Goal: Entertainment & Leisure: Consume media (video, audio)

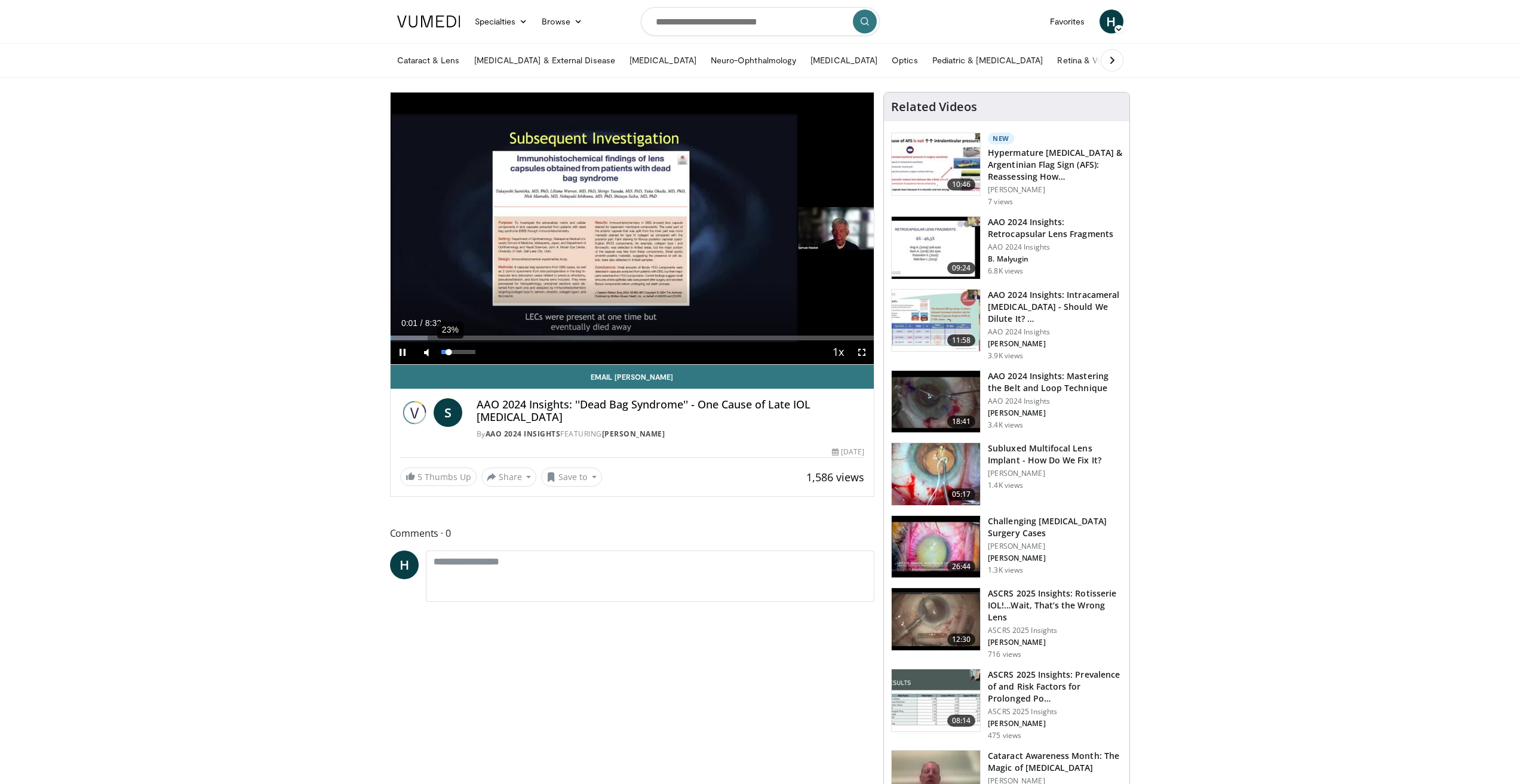
drag, startPoint x: 442, startPoint y: 352, endPoint x: 450, endPoint y: 352, distance: 8.0
click at [450, 352] on div "Volume Level" at bounding box center [445, 352] width 8 height 5
click at [424, 337] on div "Progress Bar" at bounding box center [425, 338] width 2 height 5
click at [471, 338] on div "Progress Bar" at bounding box center [471, 338] width 2 height 5
click at [616, 336] on div "Progress Bar" at bounding box center [616, 338] width 2 height 5
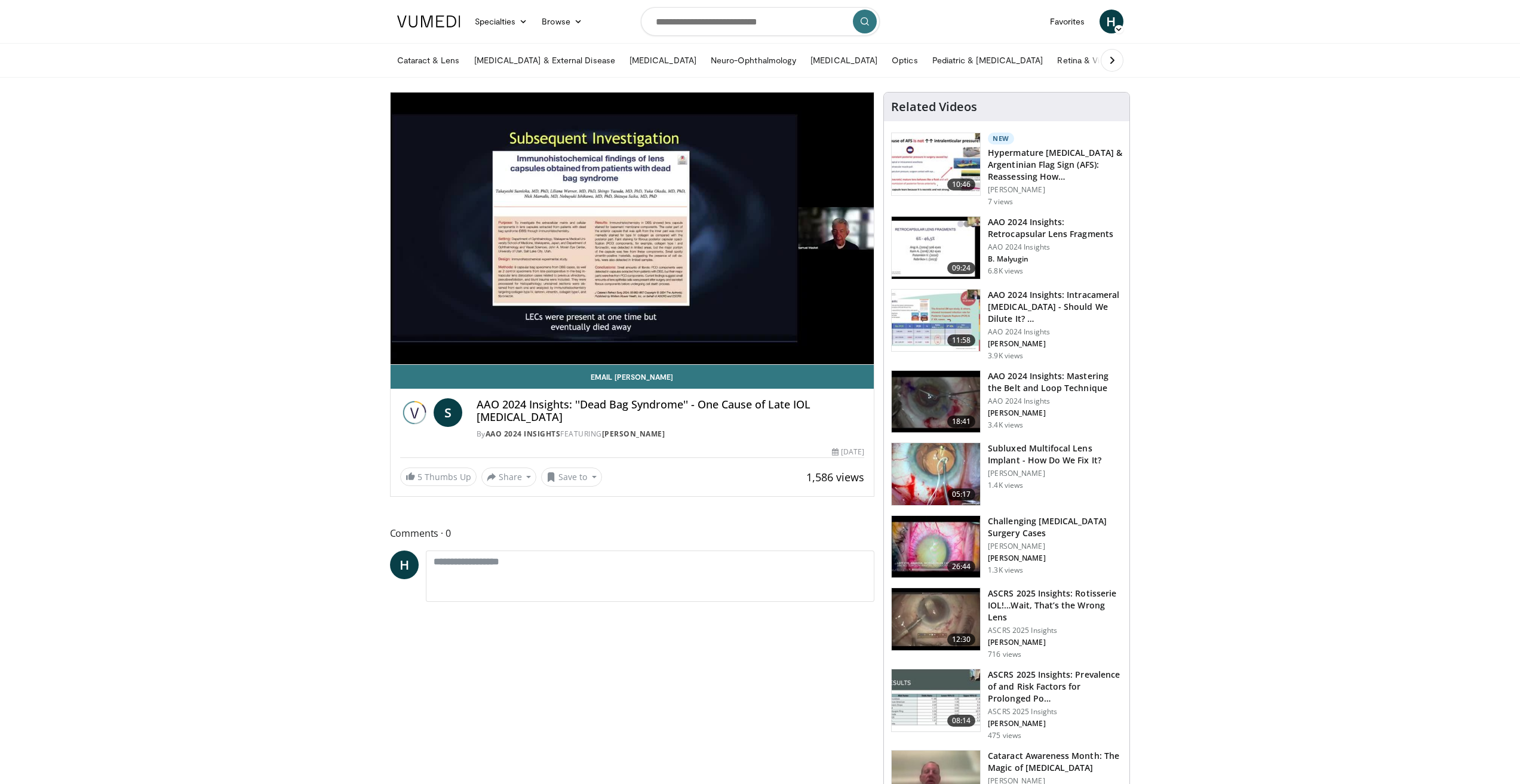
click at [848, 336] on div "10 seconds Tap to unmute" at bounding box center [632, 229] width 483 height 272
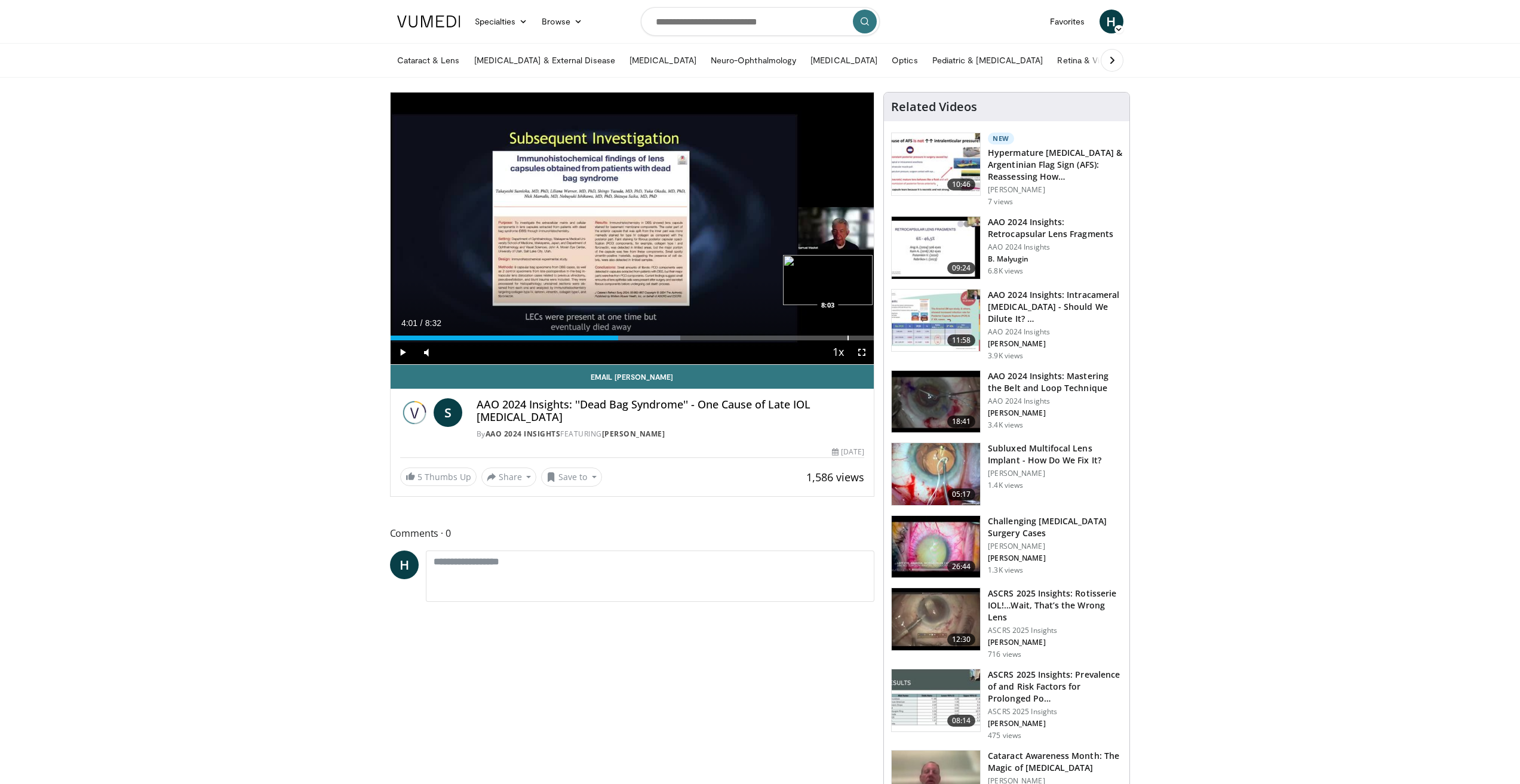
click at [848, 338] on div "Progress Bar" at bounding box center [848, 338] width 2 height 5
